Goal: Information Seeking & Learning: Learn about a topic

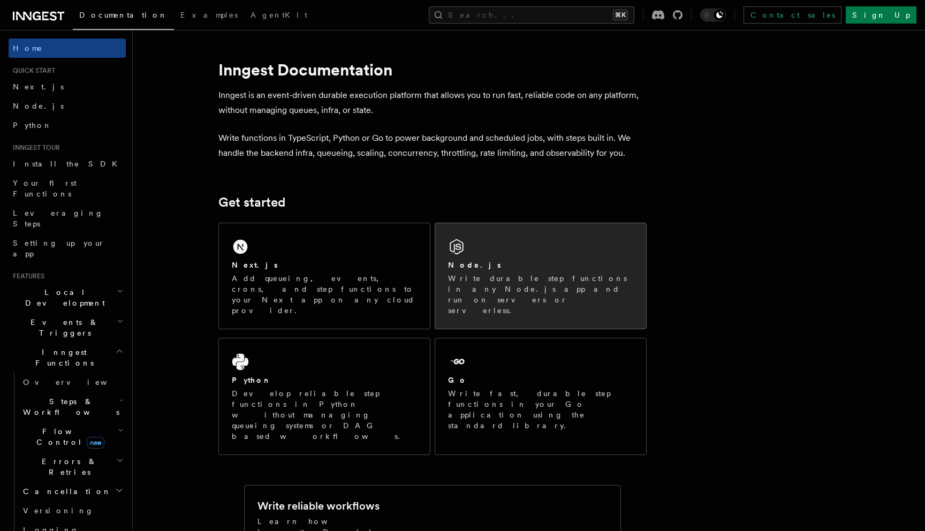
click at [548, 255] on div "Node.js Write durable step functions in any Node.js app and run on servers or s…" at bounding box center [540, 275] width 211 height 105
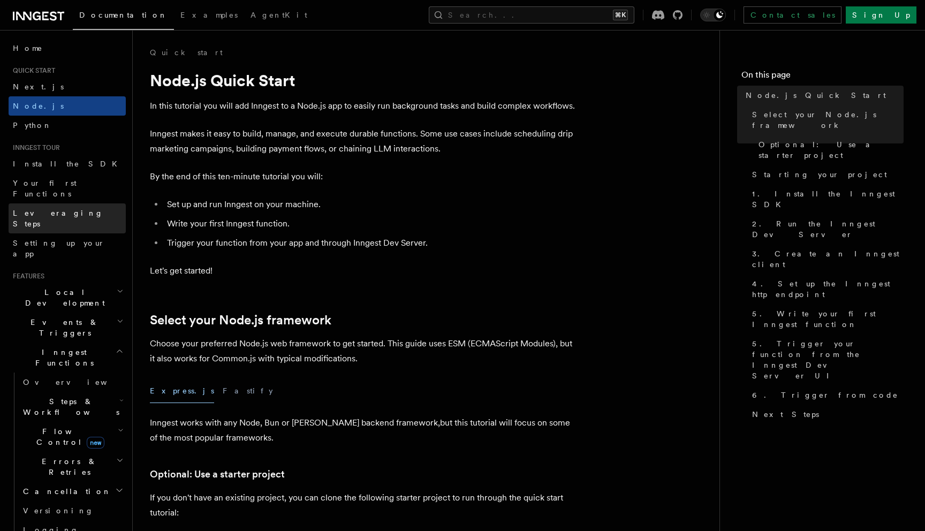
click at [54, 209] on span "Leveraging Steps" at bounding box center [58, 218] width 90 height 19
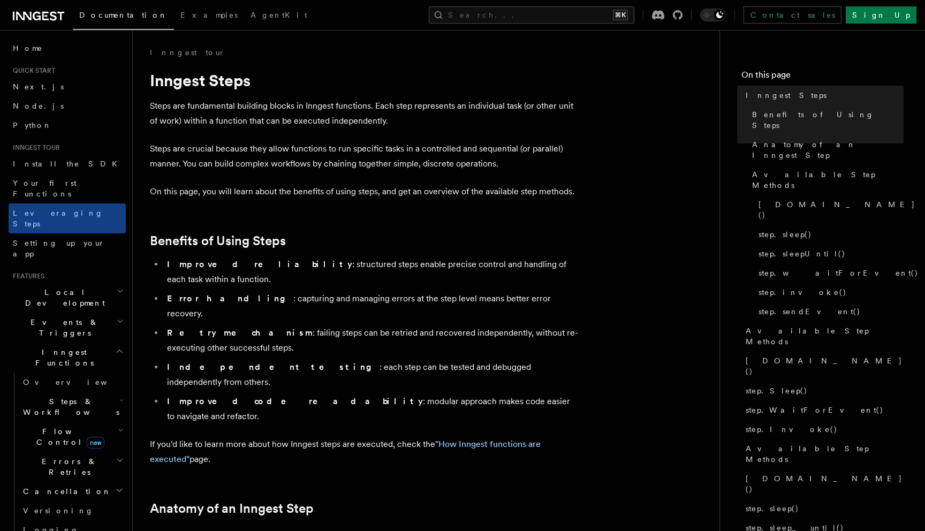
click at [46, 283] on h2 "Local Development" at bounding box center [67, 298] width 117 height 30
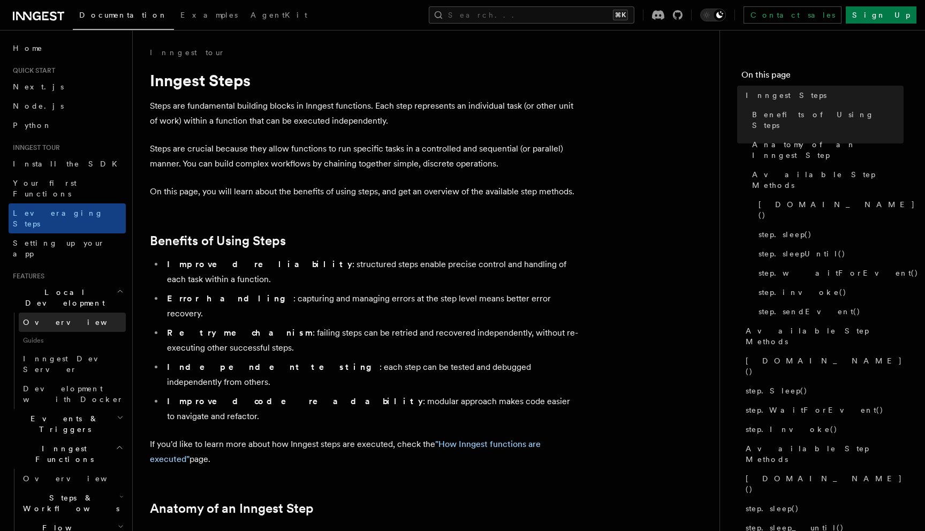
click at [58, 313] on link "Overview" at bounding box center [72, 322] width 107 height 19
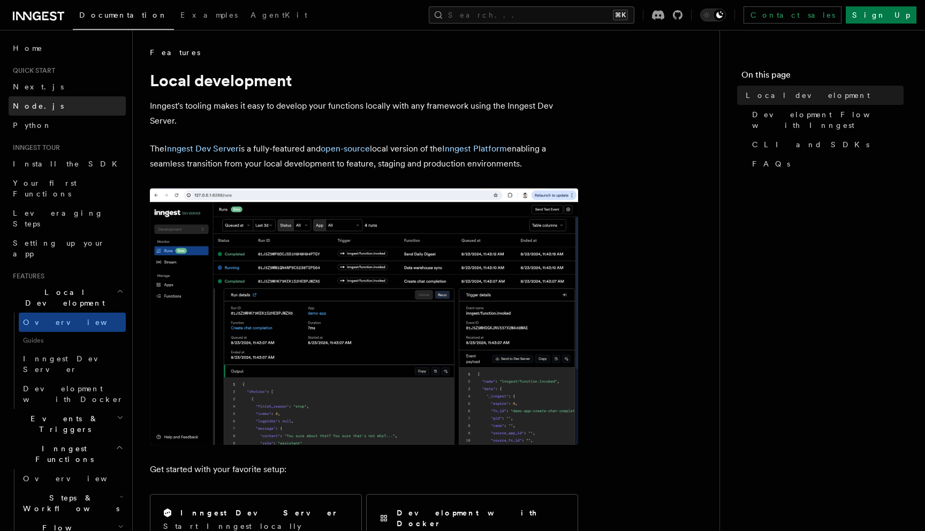
click at [25, 99] on link "Node.js" at bounding box center [67, 105] width 117 height 19
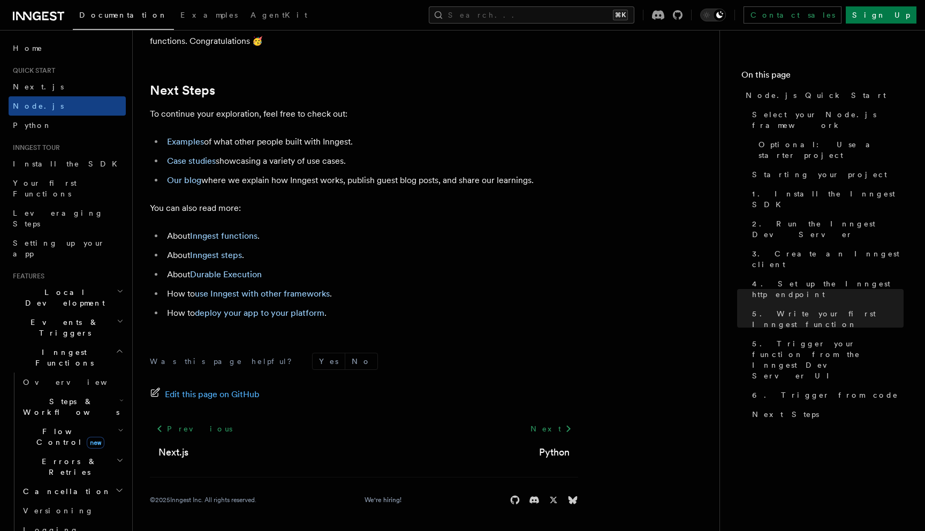
scroll to position [6691, 0]
click at [71, 158] on link "Install the SDK" at bounding box center [67, 163] width 117 height 19
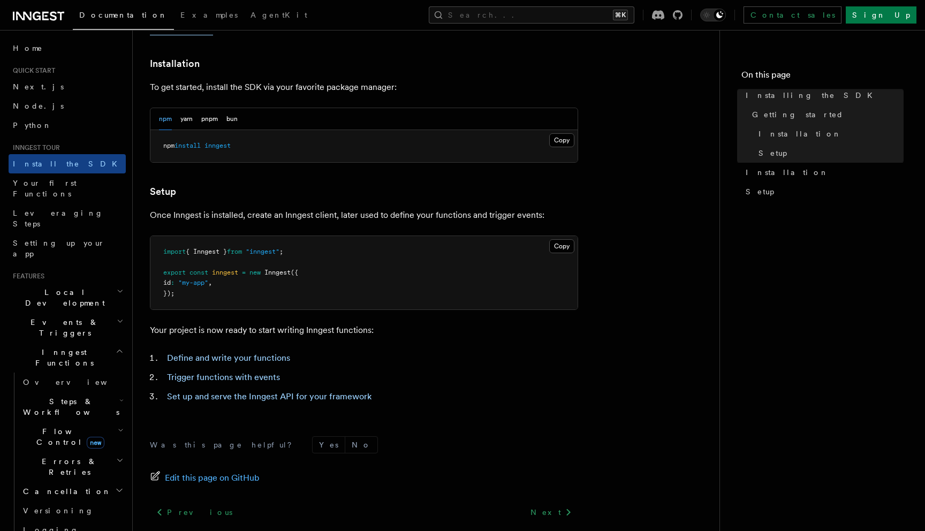
scroll to position [339, 0]
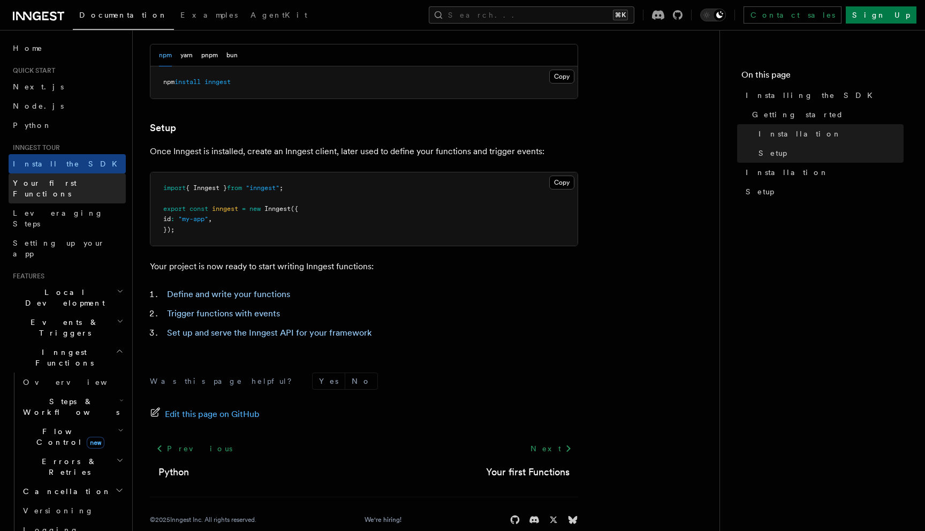
click at [55, 177] on link "Your first Functions" at bounding box center [67, 188] width 117 height 30
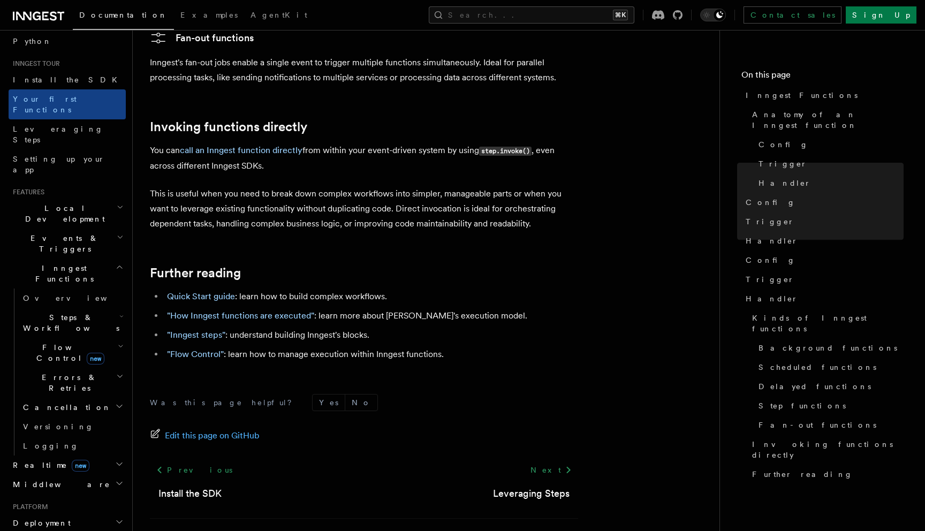
scroll to position [120, 0]
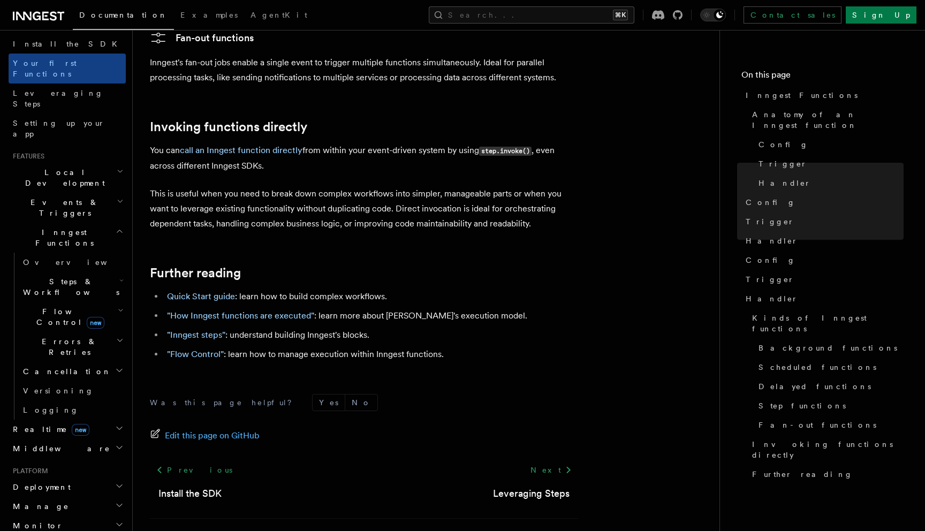
click at [93, 478] on h2 "Deployment" at bounding box center [67, 487] width 117 height 19
click at [81, 497] on link "Overview" at bounding box center [72, 506] width 107 height 19
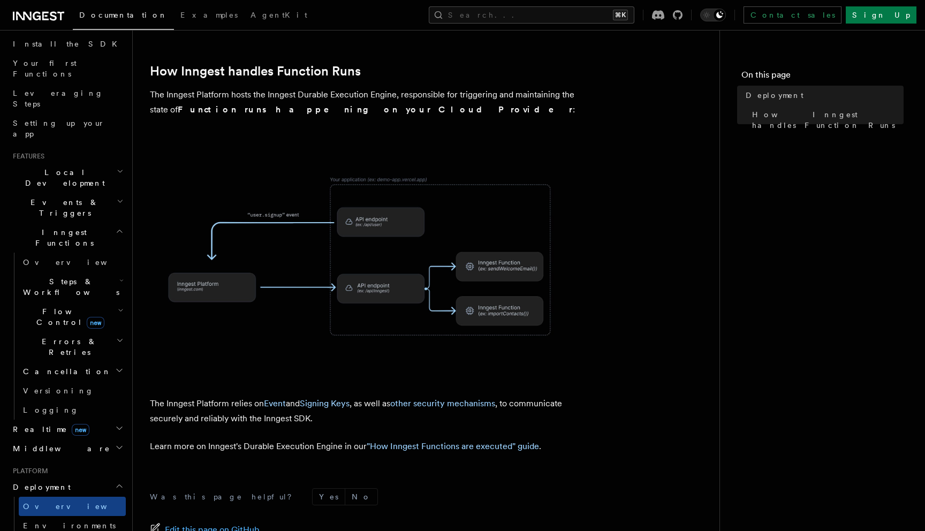
scroll to position [382, 0]
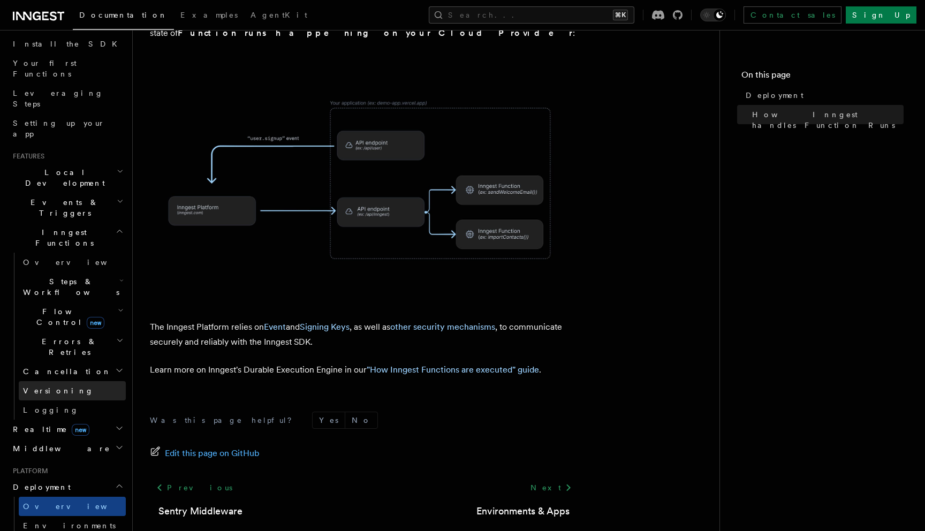
click at [75, 381] on link "Versioning" at bounding box center [72, 390] width 107 height 19
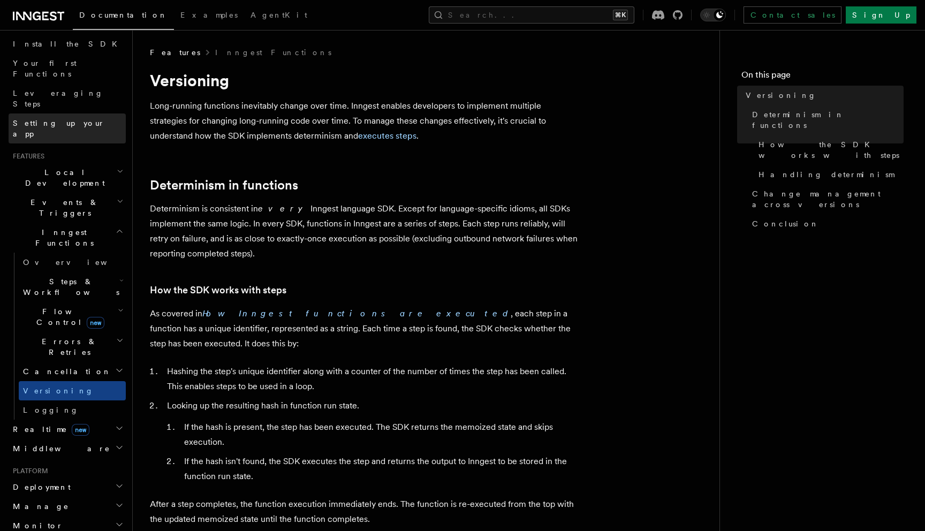
click at [85, 114] on link "Setting up your app" at bounding box center [67, 129] width 117 height 30
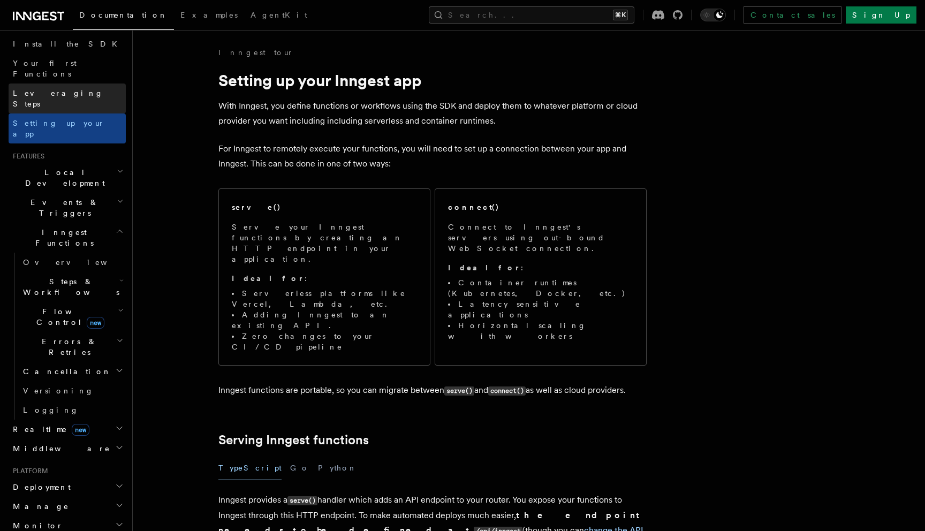
click at [81, 84] on link "Leveraging Steps" at bounding box center [67, 99] width 117 height 30
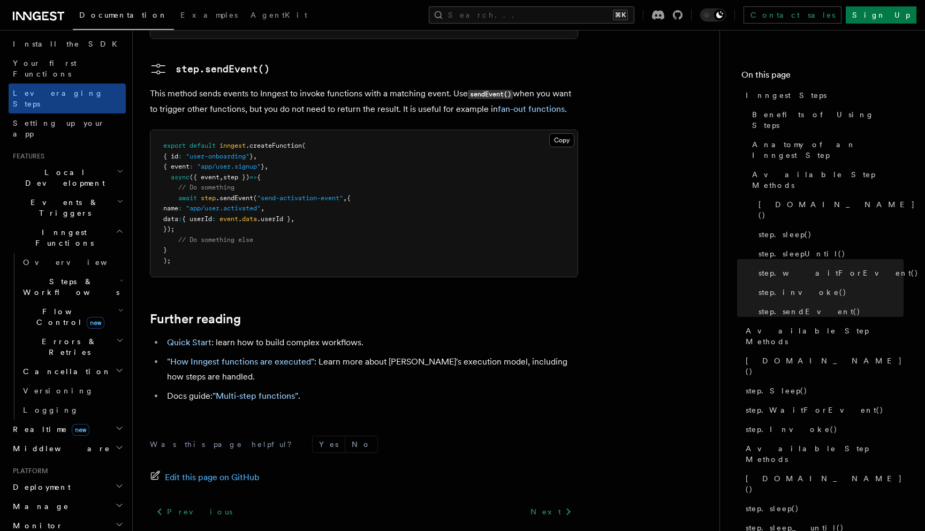
scroll to position [2296, 0]
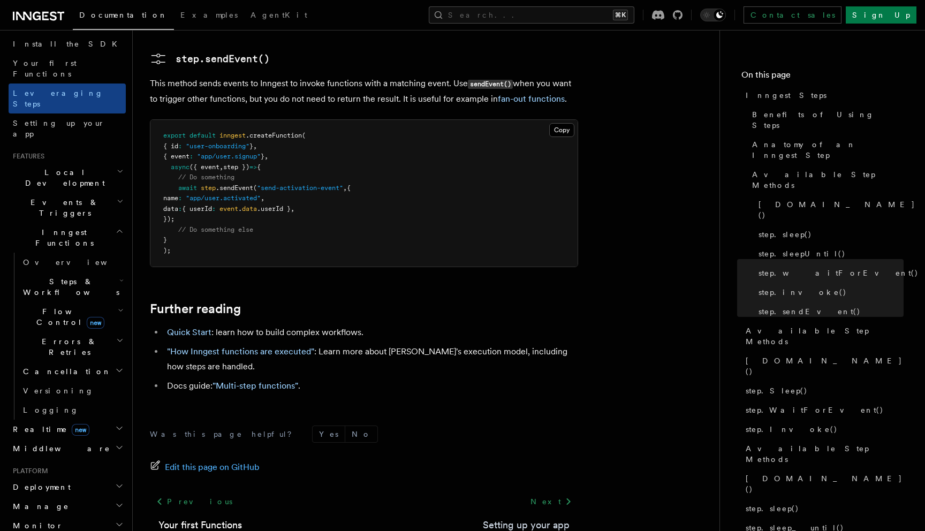
click at [556, 518] on link "Setting up your app" at bounding box center [526, 525] width 87 height 15
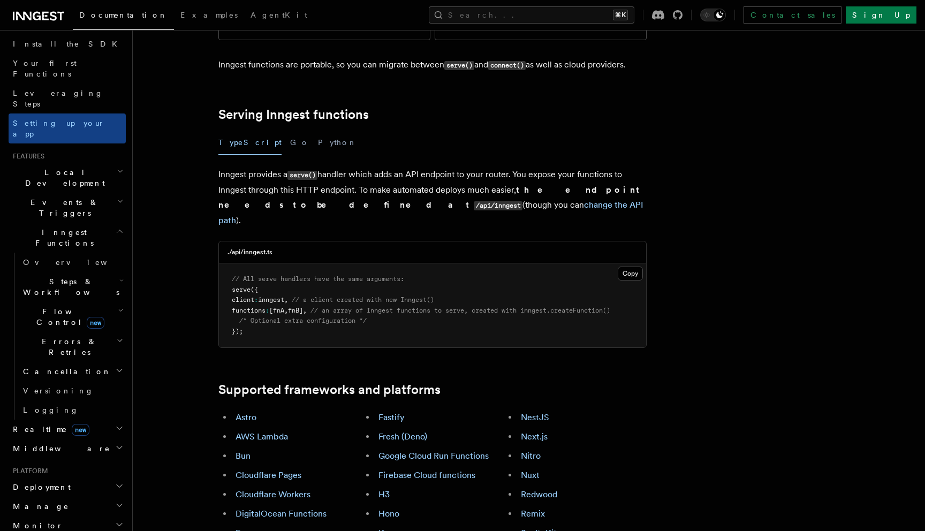
scroll to position [438, 0]
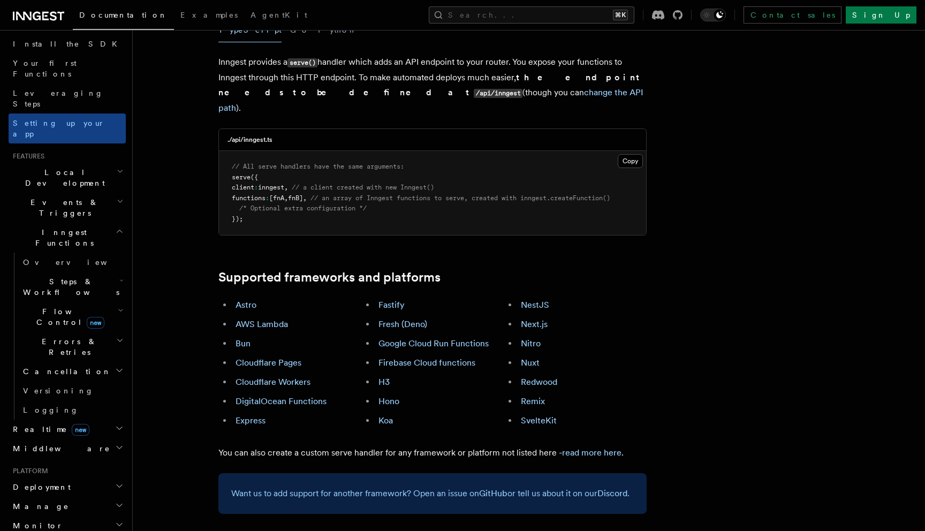
click at [44, 420] on h2 "Realtime new" at bounding box center [67, 429] width 117 height 19
click at [51, 444] on span "Overview" at bounding box center [78, 448] width 110 height 9
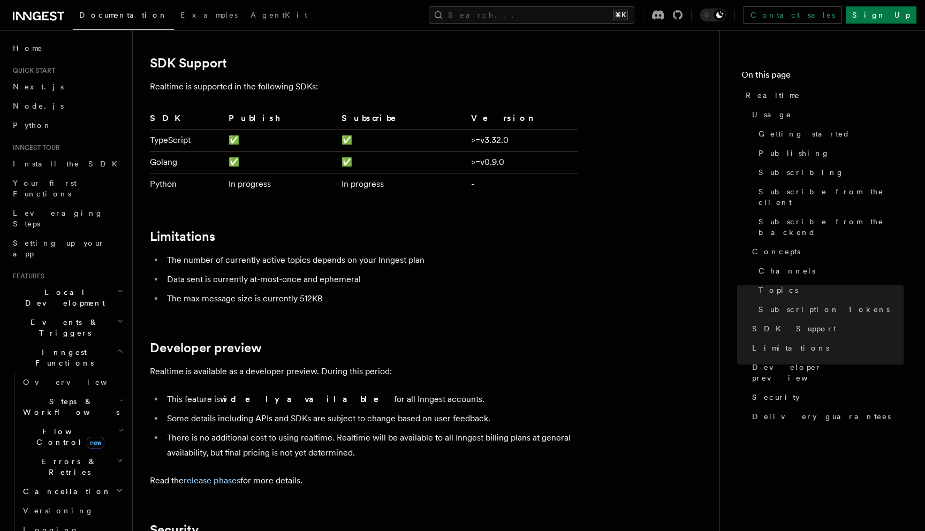
scroll to position [3548, 0]
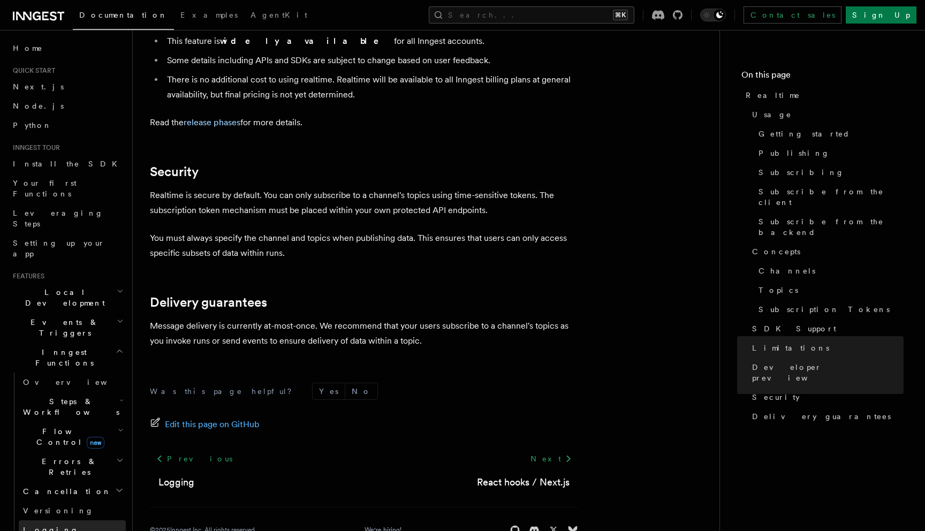
click at [67, 520] on link "Logging" at bounding box center [72, 529] width 107 height 19
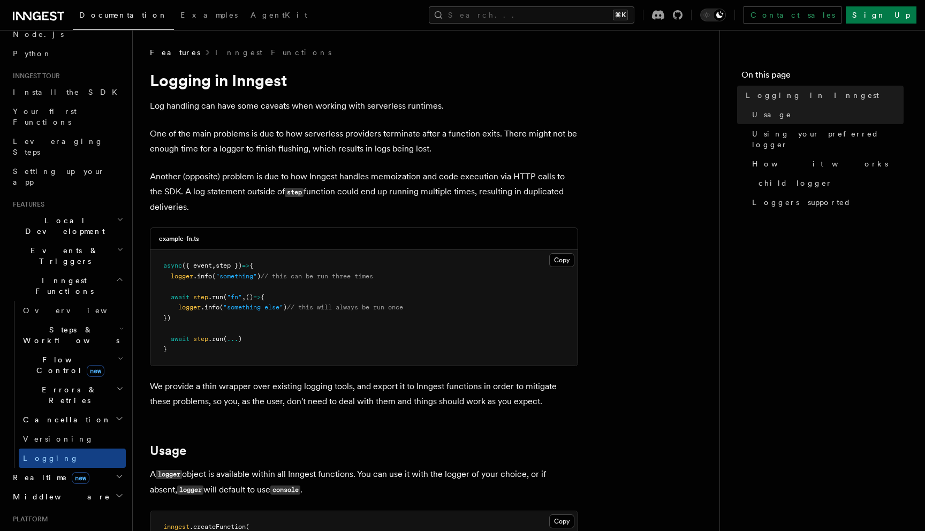
scroll to position [115, 0]
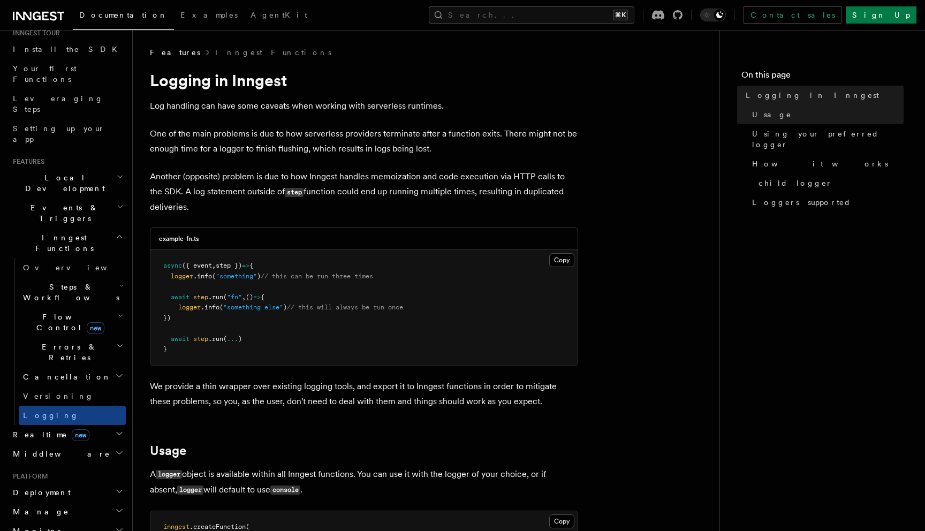
click at [63, 232] on span "Inngest Functions" at bounding box center [62, 242] width 107 height 21
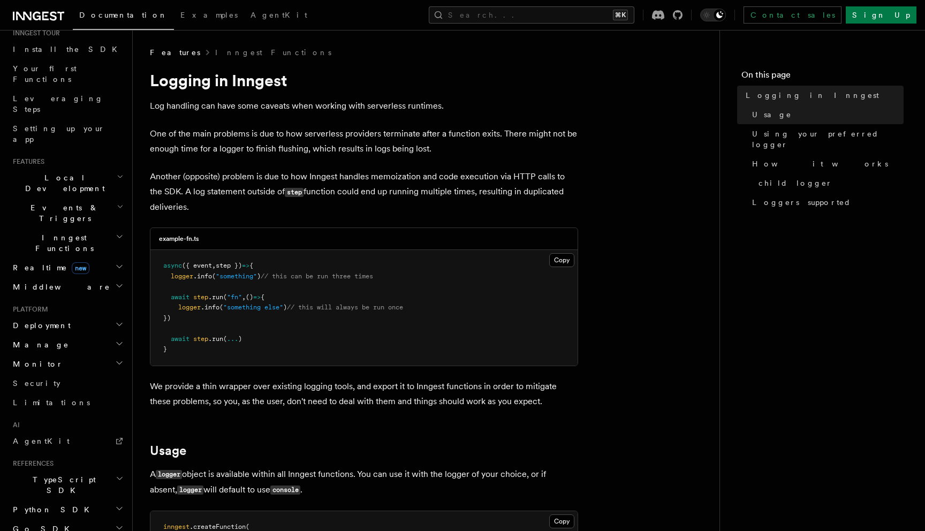
click at [56, 277] on h2 "Middleware" at bounding box center [67, 286] width 117 height 19
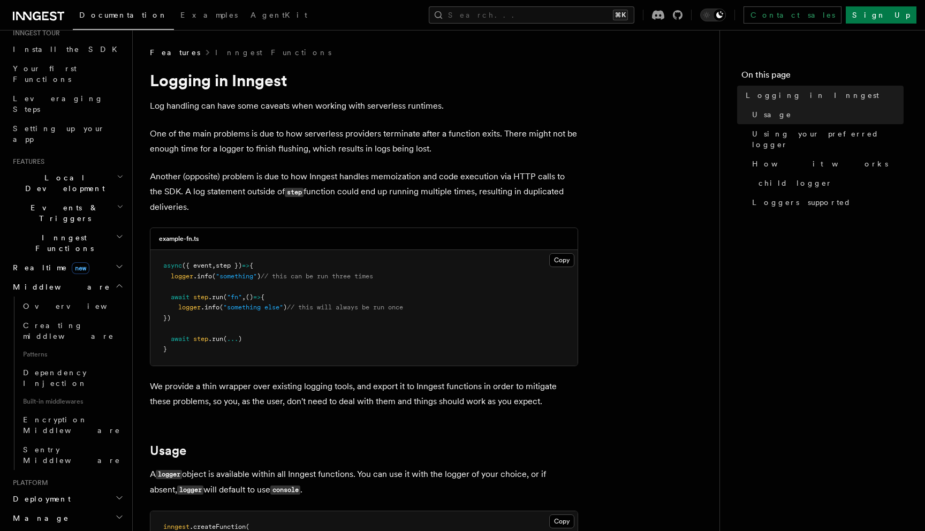
click at [56, 277] on h2 "Middleware" at bounding box center [67, 286] width 117 height 19
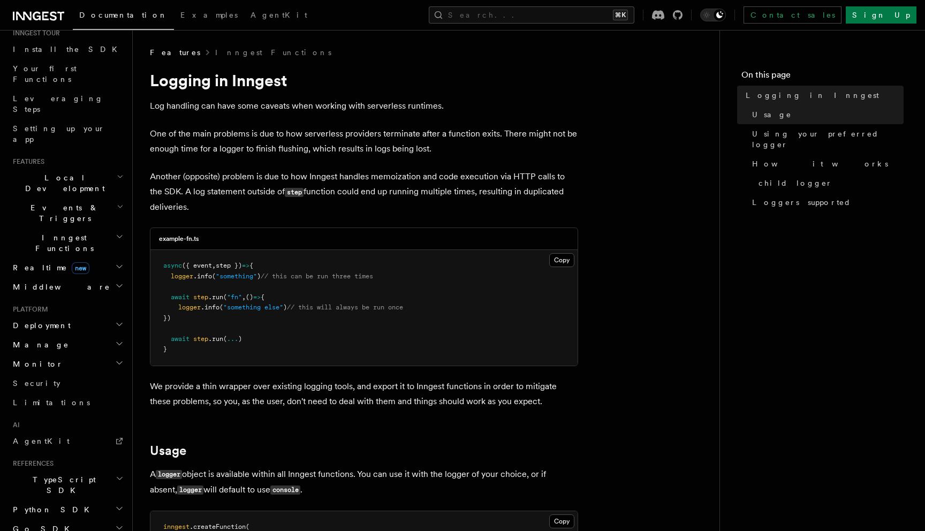
click at [65, 258] on h2 "Realtime new" at bounding box center [67, 267] width 117 height 19
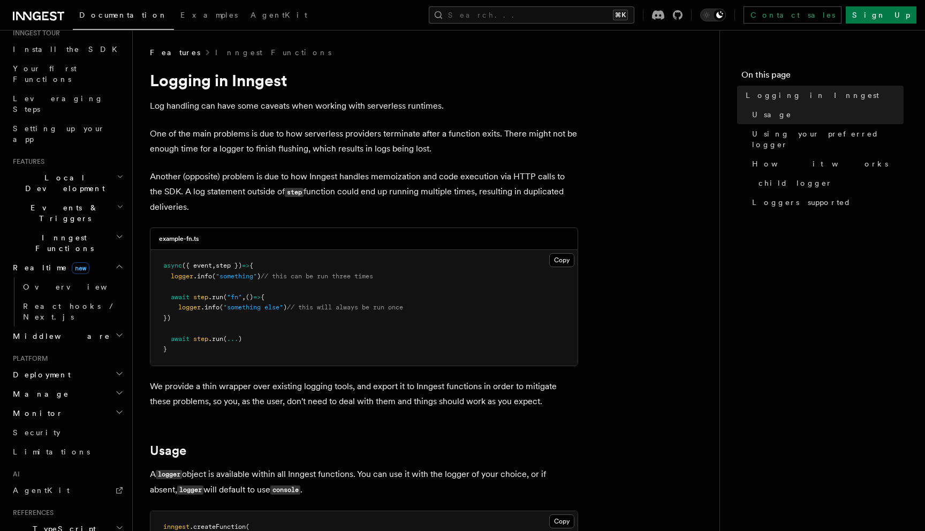
click at [65, 258] on h2 "Realtime new" at bounding box center [67, 267] width 117 height 19
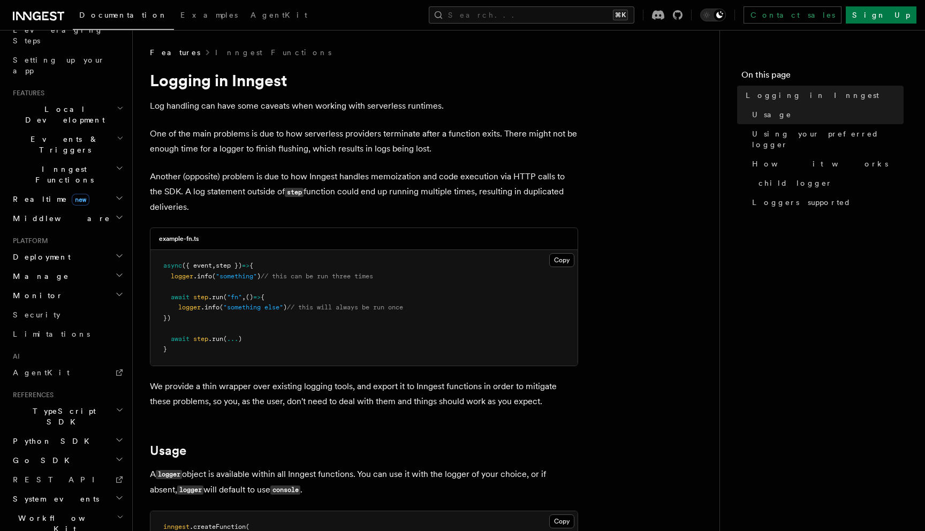
scroll to position [191, 0]
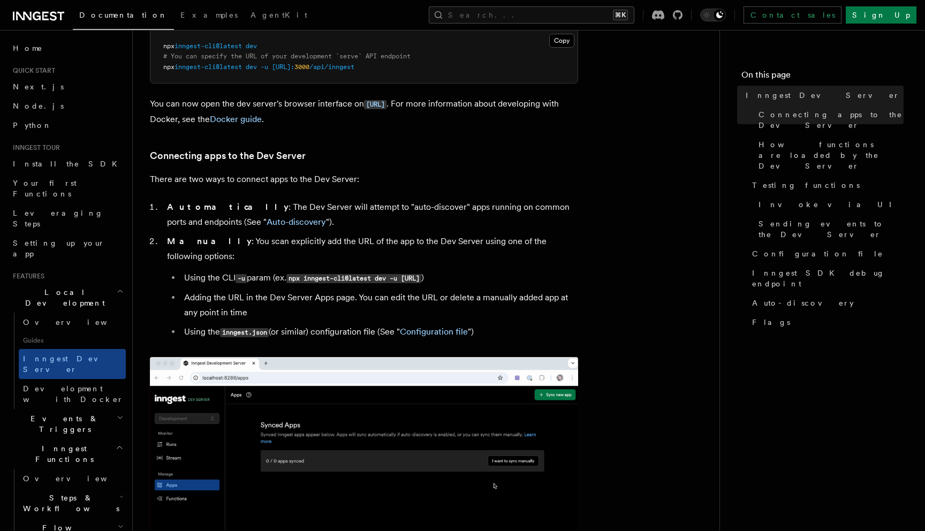
scroll to position [25, 0]
